Goal: Information Seeking & Learning: Compare options

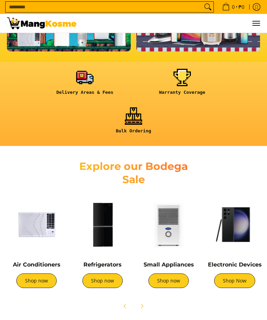
scroll to position [170, 0]
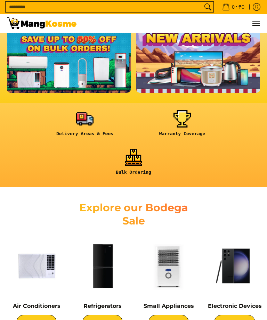
click at [19, 8] on input "Search..." at bounding box center [104, 7] width 197 height 10
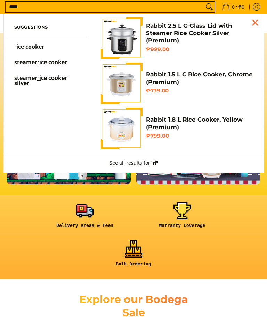
scroll to position [47, 0]
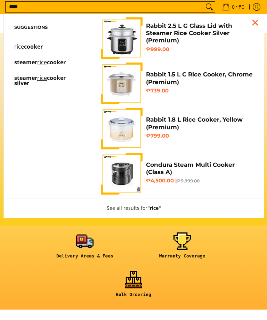
type input "****"
click at [29, 46] on span "cooker" at bounding box center [33, 47] width 19 height 8
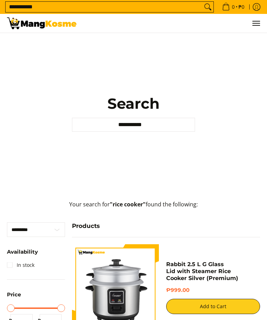
click at [199, 3] on input "**********" at bounding box center [104, 7] width 197 height 10
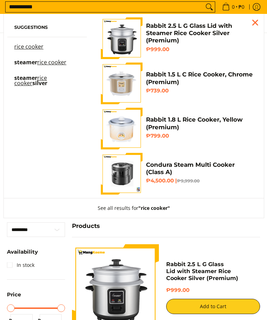
click at [198, 4] on input "**********" at bounding box center [105, 7] width 198 height 10
click at [196, 6] on input "**********" at bounding box center [105, 7] width 198 height 10
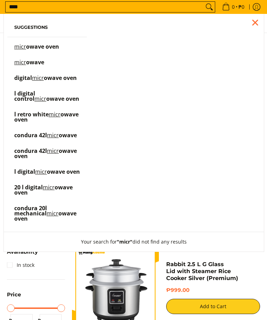
type input "****"
click at [23, 68] on p "micr owave" at bounding box center [29, 66] width 30 height 12
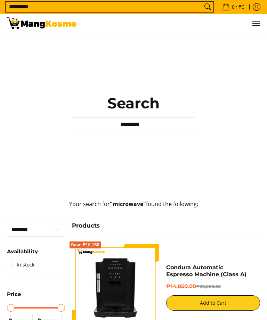
click at [190, 132] on input "*********" at bounding box center [133, 125] width 123 height 14
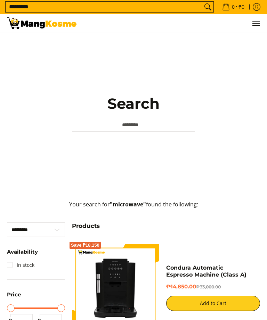
click at [22, 23] on img at bounding box center [41, 23] width 69 height 12
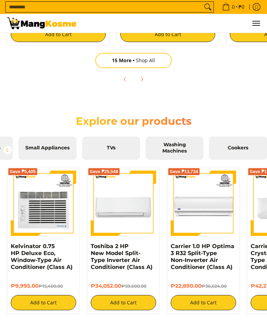
scroll to position [0, 115]
click at [104, 150] on span "TVs" at bounding box center [111, 148] width 48 height 6
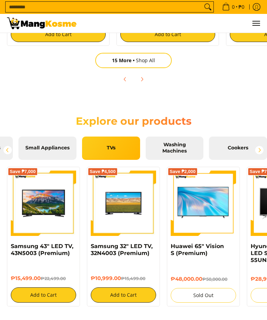
scroll to position [0, 104]
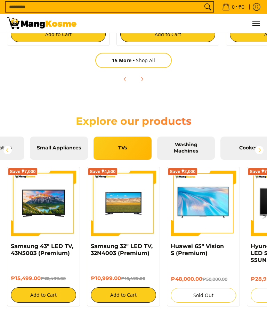
click at [57, 149] on span "Small Appliances" at bounding box center [59, 148] width 48 height 6
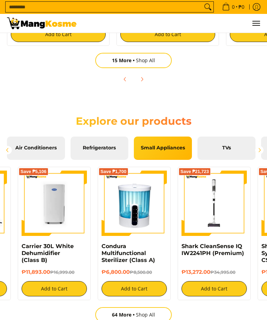
scroll to position [0, 14]
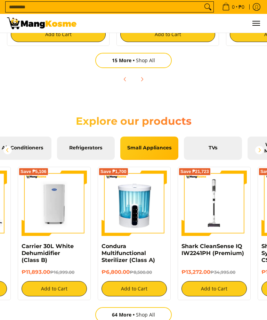
click at [83, 151] on span "Refrigerators" at bounding box center [86, 148] width 48 height 6
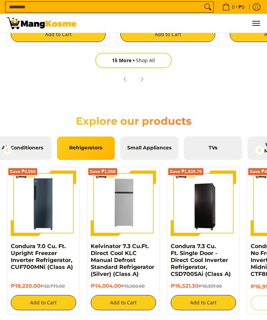
scroll to position [733, 0]
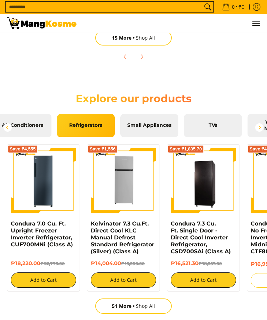
click at [112, 305] on span "51 More" at bounding box center [124, 306] width 24 height 7
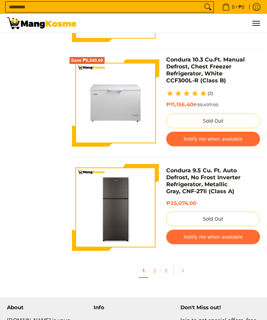
scroll to position [2198, 0]
click at [183, 273] on icon "Pagination" at bounding box center [182, 270] width 5 height 5
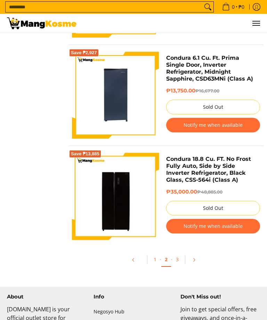
scroll to position [2303, 0]
click at [195, 262] on icon "Pagination" at bounding box center [193, 259] width 5 height 5
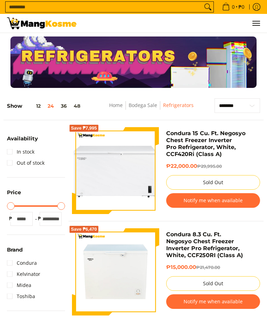
click at [114, 108] on link "Home" at bounding box center [116, 105] width 14 height 7
click at [31, 22] on img at bounding box center [41, 23] width 69 height 12
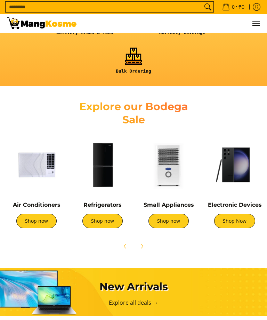
scroll to position [271, 0]
click at [26, 216] on link "Shop now" at bounding box center [36, 221] width 40 height 15
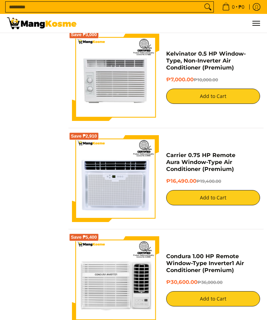
scroll to position [1612, 0]
click at [96, 172] on img at bounding box center [115, 178] width 87 height 87
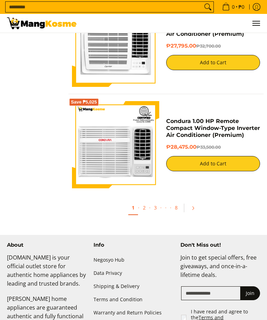
scroll to position [2355, 0]
click at [194, 211] on icon "Pagination" at bounding box center [192, 208] width 5 height 5
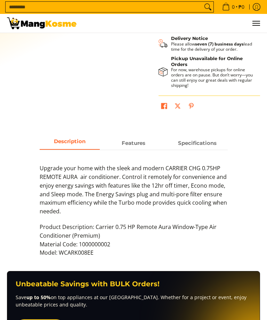
scroll to position [246, 0]
